Goal: Find specific fact: Find specific fact

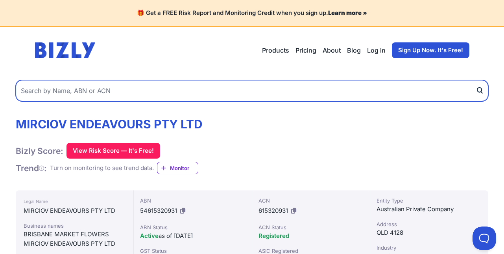
click at [132, 94] on input "text" at bounding box center [252, 90] width 472 height 21
paste input "66165318583"
type input "66165318583"
click at [475, 80] on button "submit" at bounding box center [481, 90] width 13 height 21
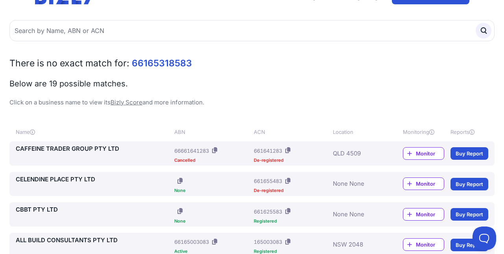
scroll to position [39, 0]
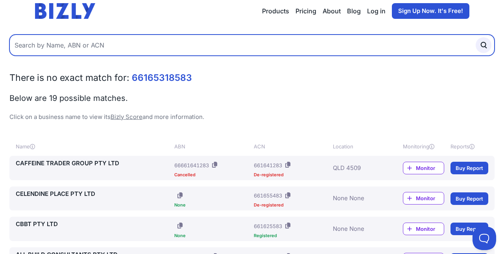
click at [222, 51] on input "text" at bounding box center [251, 45] width 485 height 21
paste input "66 165 318 583"
type input "66 165 318 583"
click at [475, 37] on button "submit" at bounding box center [483, 45] width 16 height 16
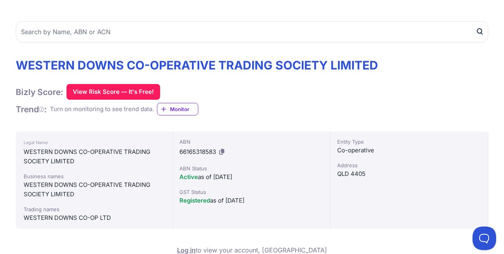
scroll to position [79, 0]
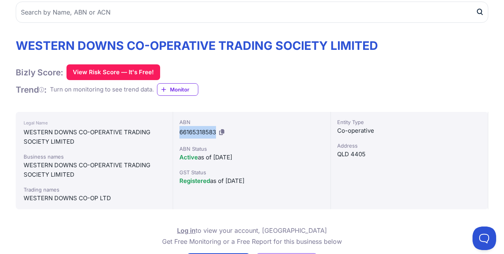
drag, startPoint x: 180, startPoint y: 131, endPoint x: 216, endPoint y: 135, distance: 36.3
click at [216, 135] on span "66165318583" at bounding box center [197, 132] width 37 height 7
copy span "66165318583"
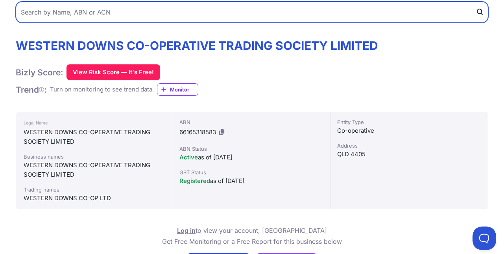
click at [120, 16] on input "text" at bounding box center [252, 12] width 472 height 21
paste input "77 626 309 564"
type input "77 626 309 564"
click at [475, 2] on button "submit" at bounding box center [481, 12] width 13 height 21
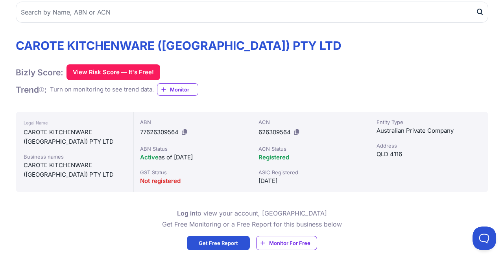
click at [208, 132] on div "ABN 77626309564" at bounding box center [192, 128] width 105 height 20
click at [181, 131] on div "ABN 77626309564" at bounding box center [192, 128] width 105 height 20
drag, startPoint x: 141, startPoint y: 132, endPoint x: 179, endPoint y: 131, distance: 37.8
click at [179, 131] on span "77626309564" at bounding box center [159, 132] width 39 height 7
copy span "77626309564"
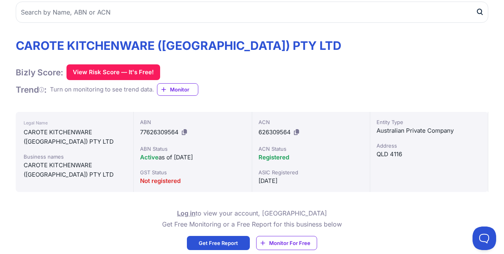
click at [256, 132] on div "ACN 626309564 ACN Status Registered ASIC Registered 22/05/2018" at bounding box center [311, 152] width 118 height 80
drag, startPoint x: 259, startPoint y: 132, endPoint x: 291, endPoint y: 128, distance: 32.5
click at [291, 128] on div "ACN 626309564" at bounding box center [310, 128] width 105 height 20
copy span "626309564"
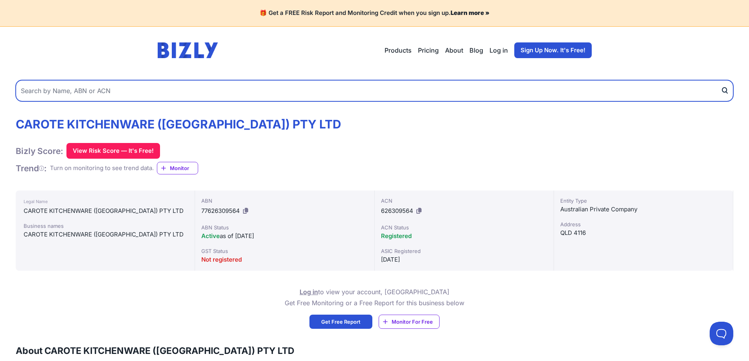
click at [188, 90] on input "text" at bounding box center [375, 90] width 718 height 21
paste input "52 674 129 438"
type input "52 674 129 438"
click at [721, 80] on button "submit" at bounding box center [727, 90] width 13 height 21
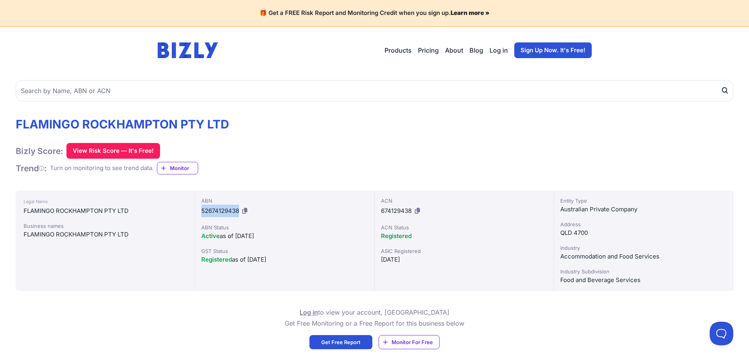
drag, startPoint x: 202, startPoint y: 210, endPoint x: 239, endPoint y: 212, distance: 37.0
click at [239, 212] on div "ABN 52674129438" at bounding box center [284, 207] width 166 height 20
copy span "52674129438"
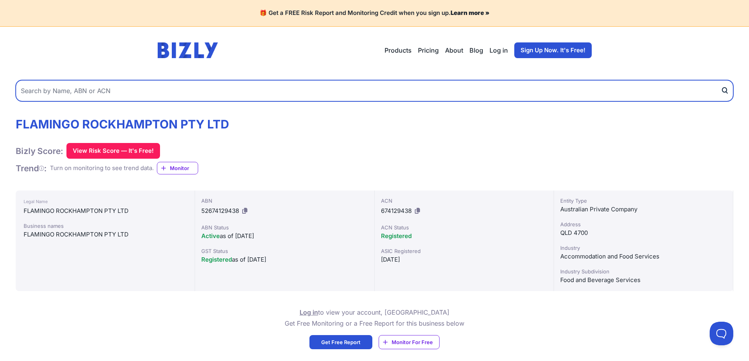
click at [207, 94] on input "text" at bounding box center [375, 90] width 718 height 21
paste input "67 620 465 358"
type input "67 620 465 358"
click at [721, 80] on button "submit" at bounding box center [727, 90] width 13 height 21
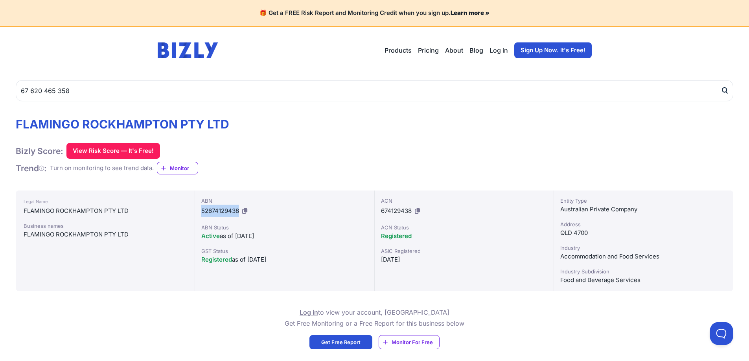
drag, startPoint x: 202, startPoint y: 210, endPoint x: 238, endPoint y: 210, distance: 36.2
click at [238, 210] on span "52674129438" at bounding box center [220, 210] width 38 height 7
copy span "52674129438"
drag, startPoint x: 381, startPoint y: 210, endPoint x: 410, endPoint y: 210, distance: 29.1
click at [410, 210] on span "674129438" at bounding box center [396, 210] width 31 height 7
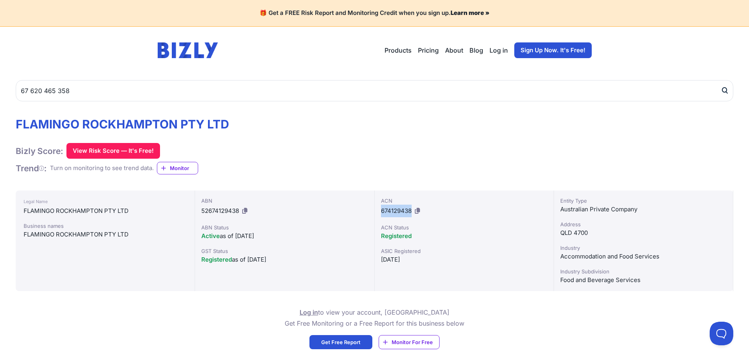
copy span "674129438"
